Goal: Task Accomplishment & Management: Manage account settings

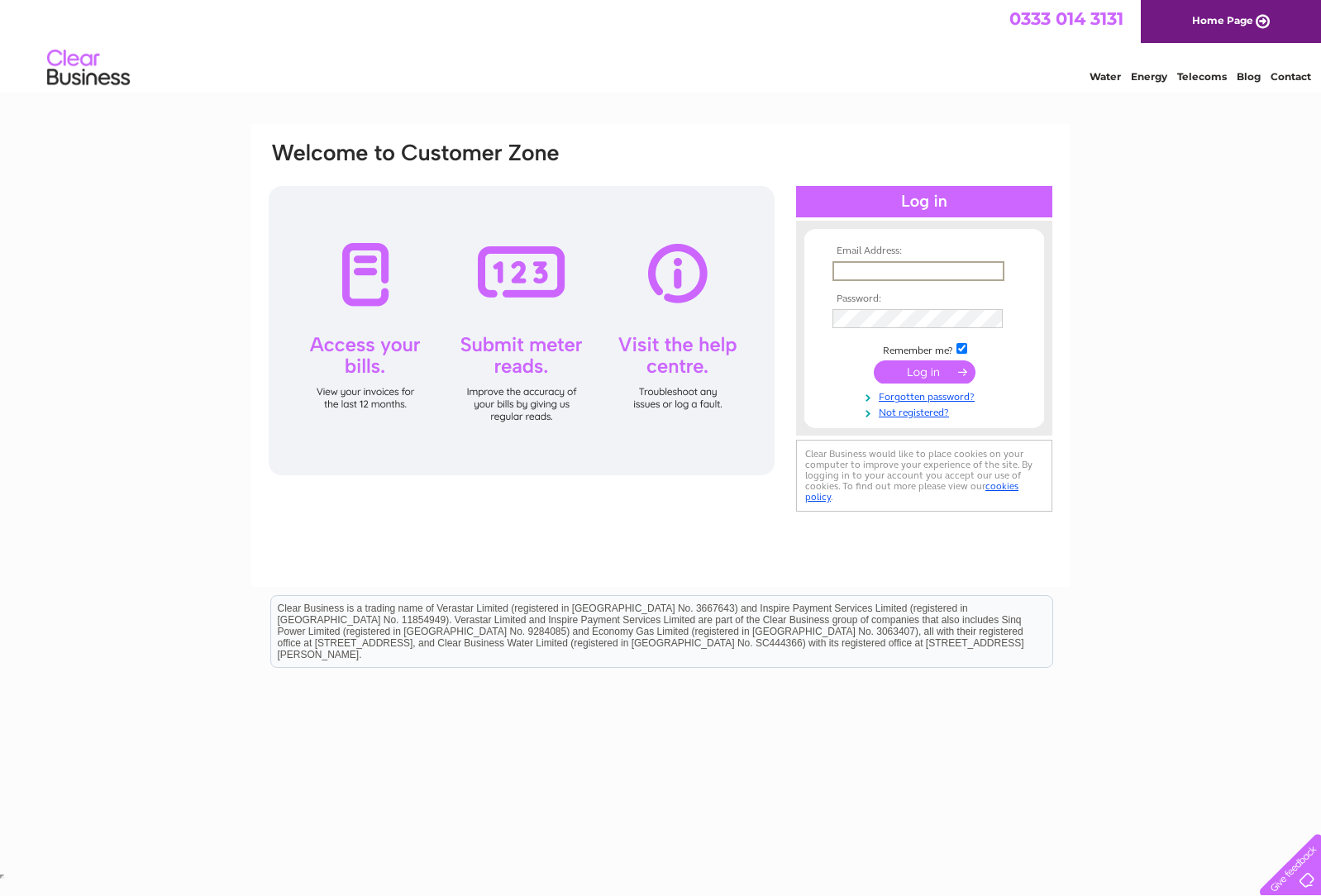
type input "global_kitchensltd@sky.com"
click at [924, 370] on input "submit" at bounding box center [924, 372] width 102 height 23
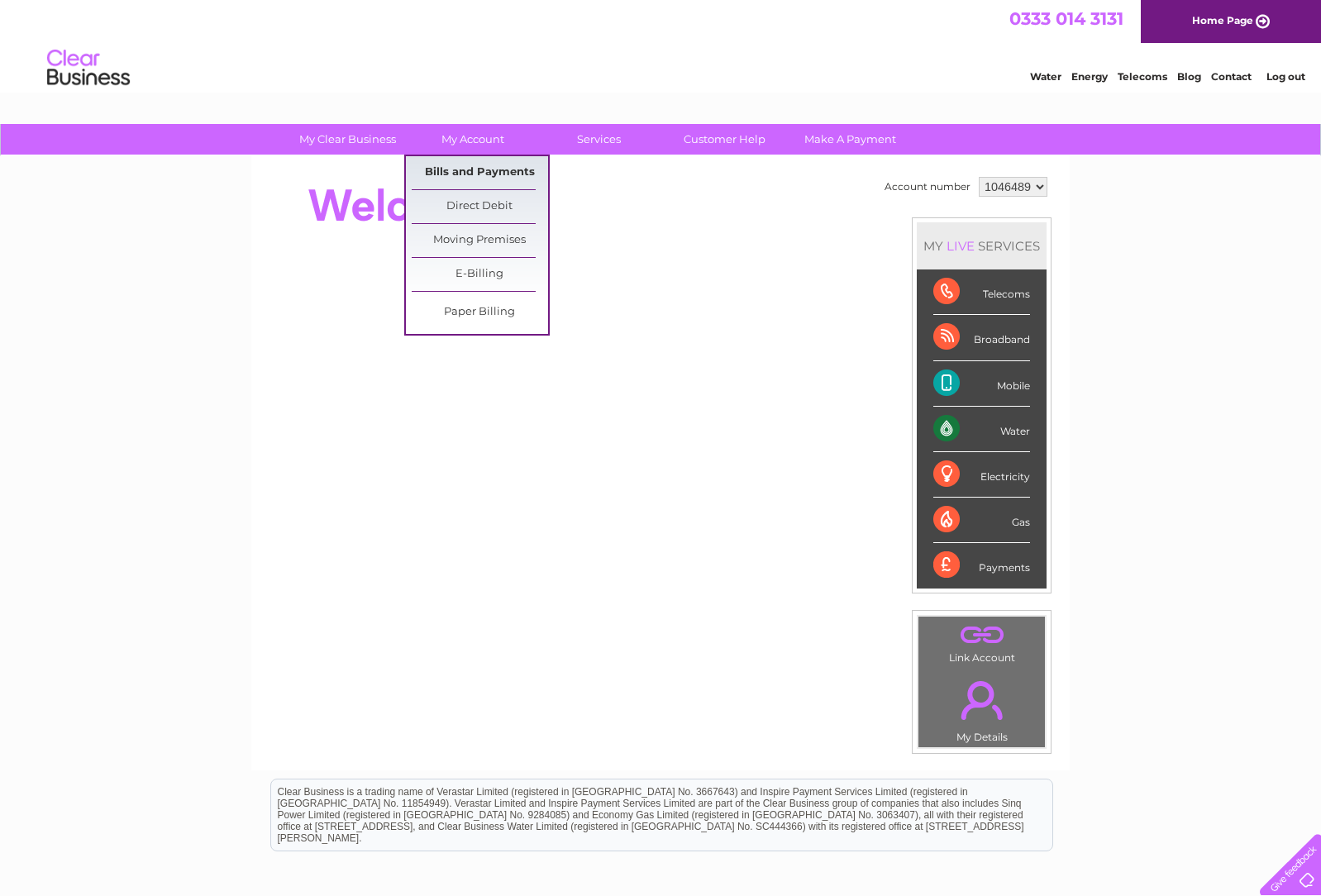
click at [466, 169] on link "Bills and Payments" at bounding box center [480, 173] width 137 height 33
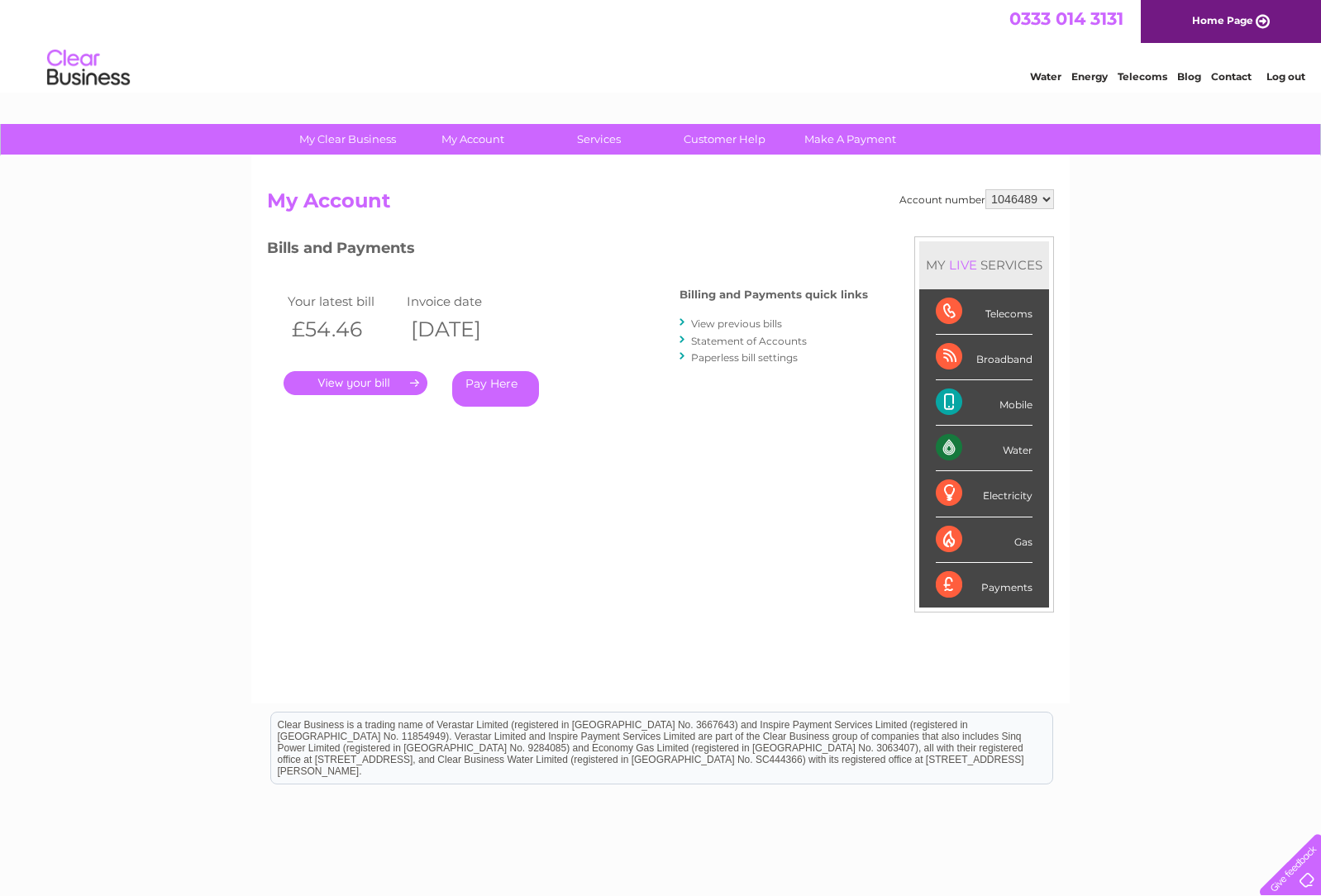
click at [360, 383] on link "." at bounding box center [356, 383] width 144 height 24
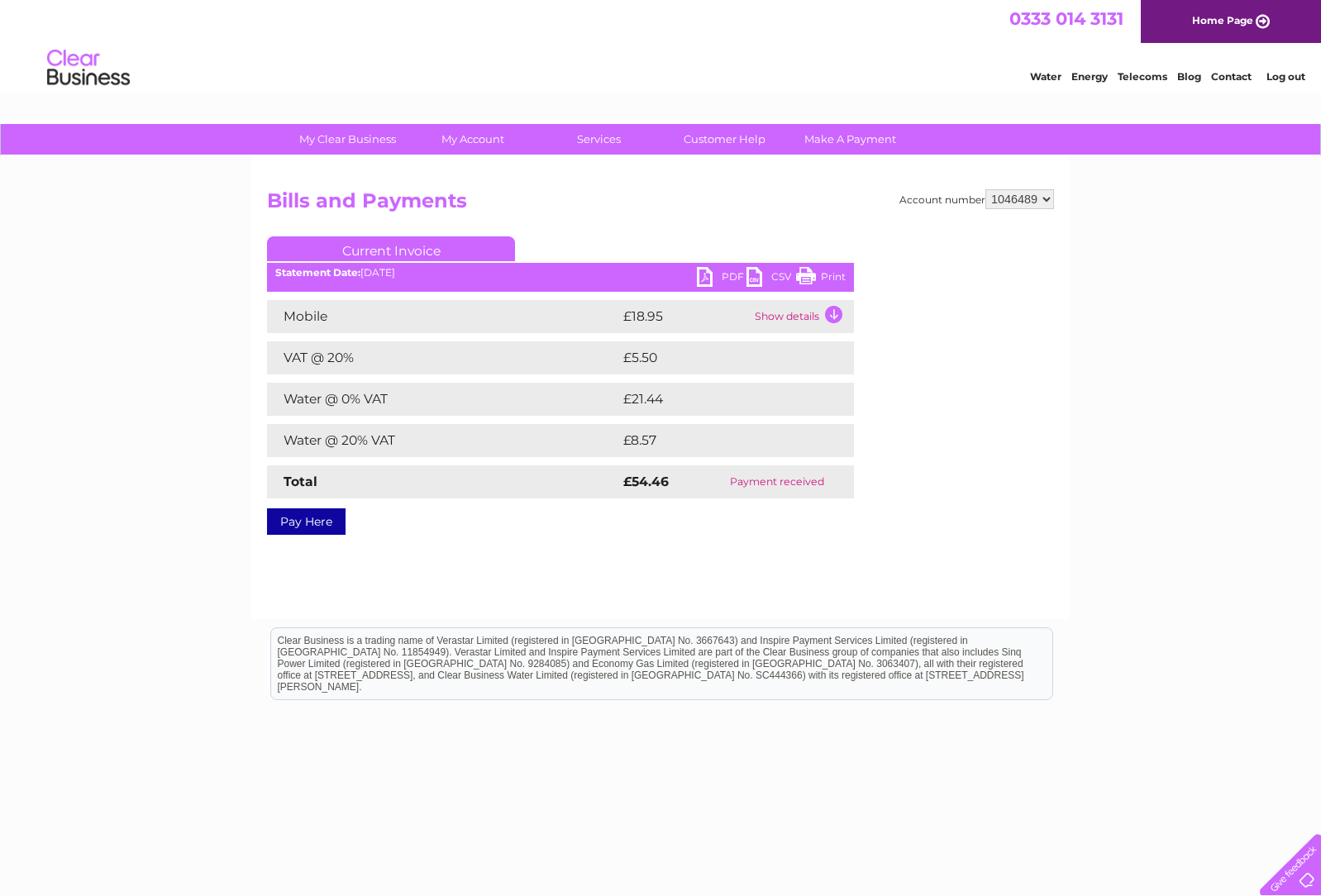
click at [728, 275] on link "PDF" at bounding box center [721, 278] width 49 height 24
